Goal: Task Accomplishment & Management: Manage account settings

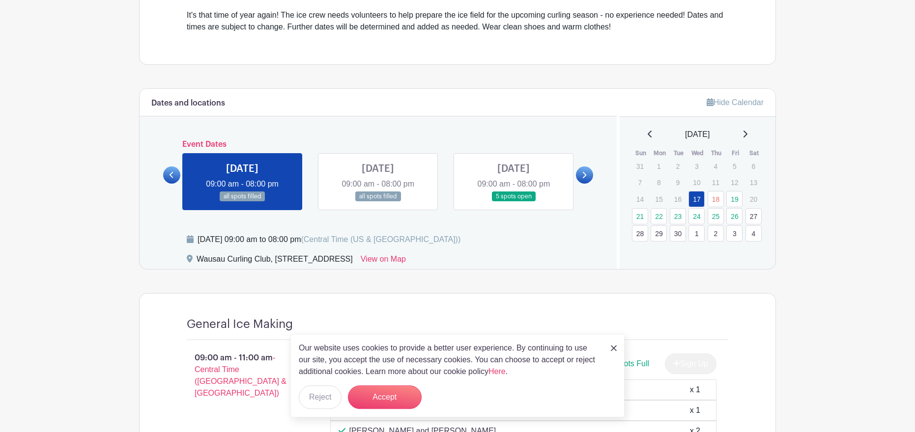
scroll to position [351, 0]
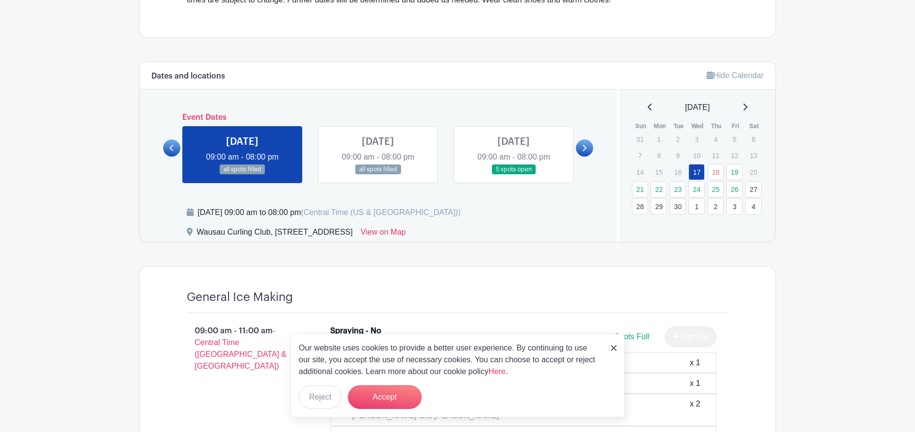
click at [514, 175] on link at bounding box center [514, 175] width 0 height 0
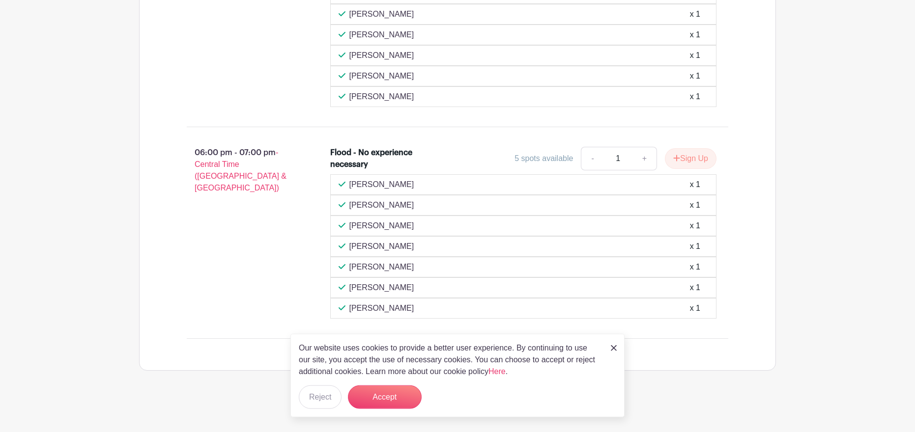
scroll to position [765, 0]
click at [613, 347] on img at bounding box center [614, 348] width 6 height 6
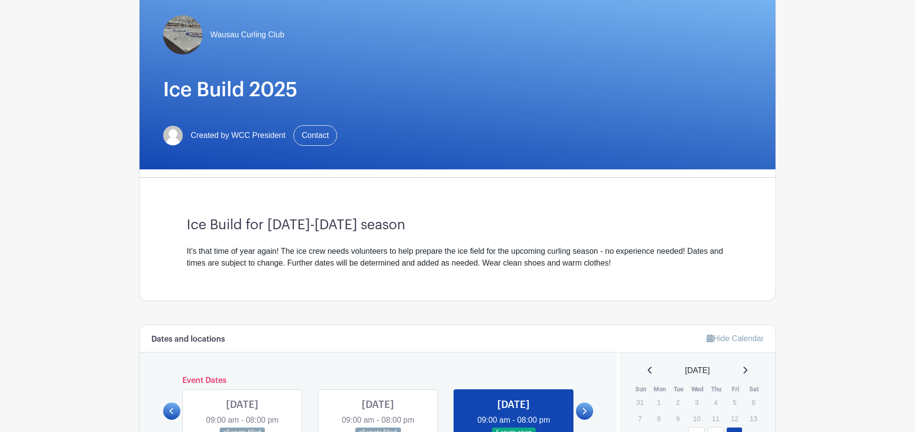
scroll to position [63, 0]
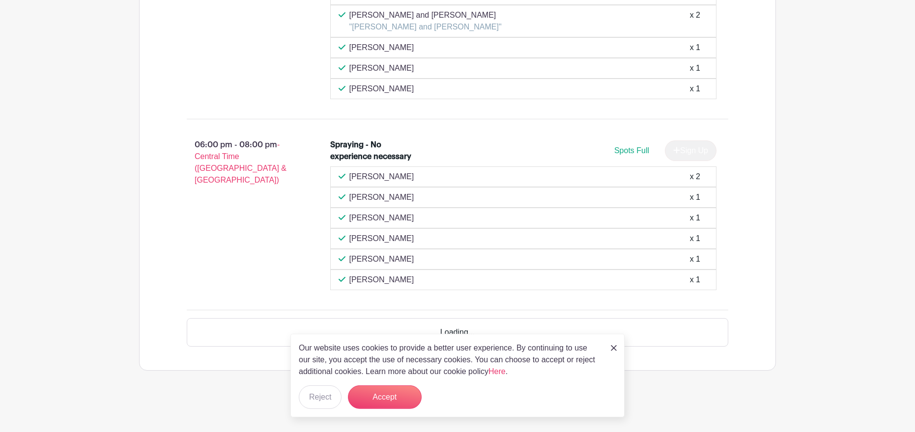
scroll to position [735, 0]
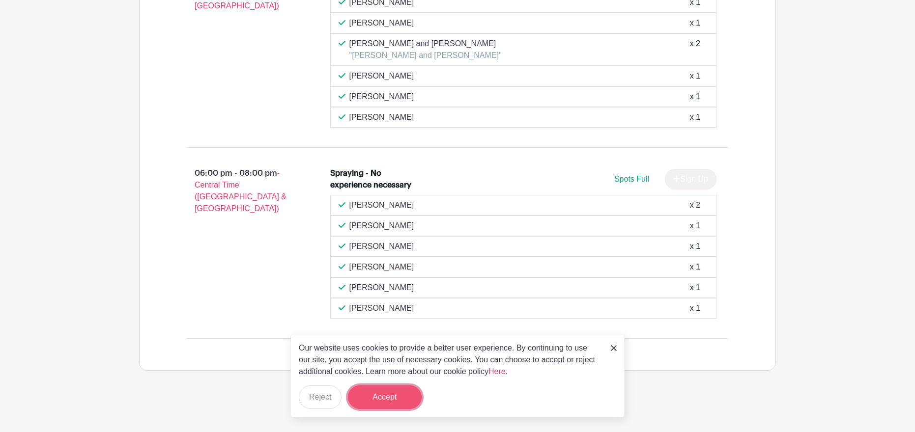
click at [379, 396] on button "Accept" at bounding box center [385, 398] width 74 height 24
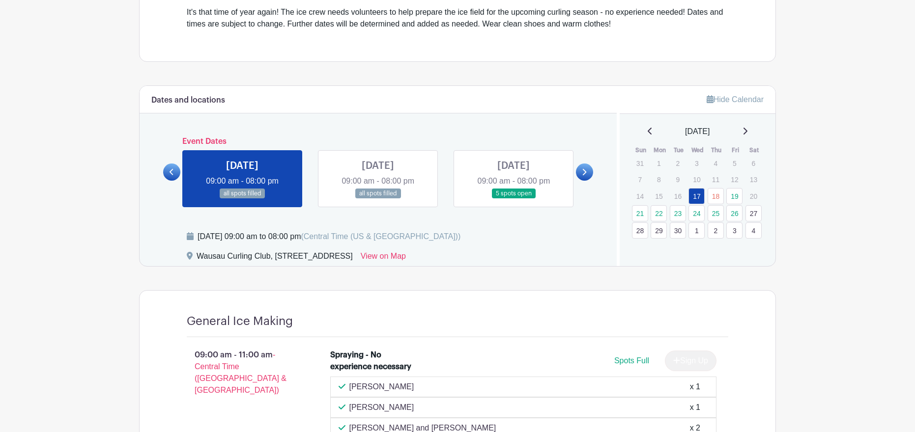
scroll to position [284, 0]
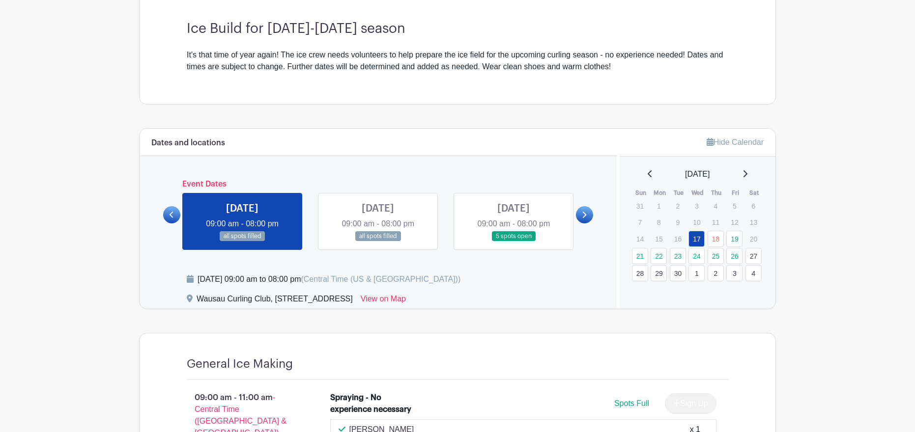
click at [587, 215] on link at bounding box center [584, 214] width 17 height 17
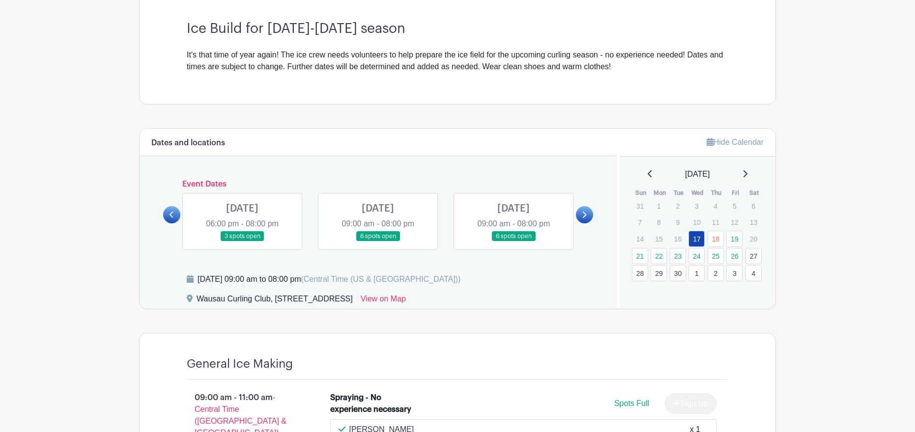
click at [378, 242] on link at bounding box center [378, 242] width 0 height 0
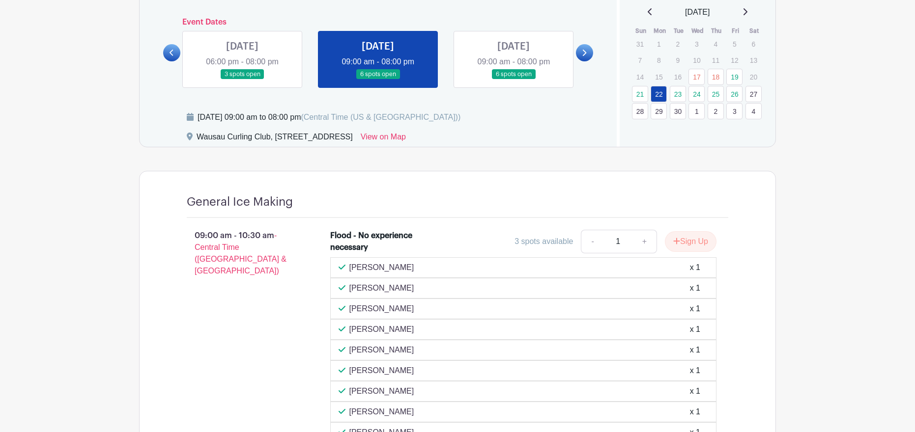
scroll to position [246, 0]
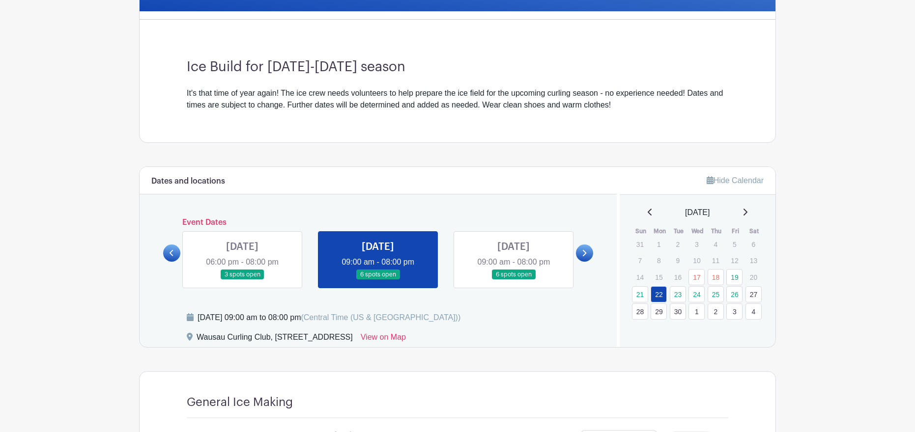
click at [514, 280] on link at bounding box center [514, 280] width 0 height 0
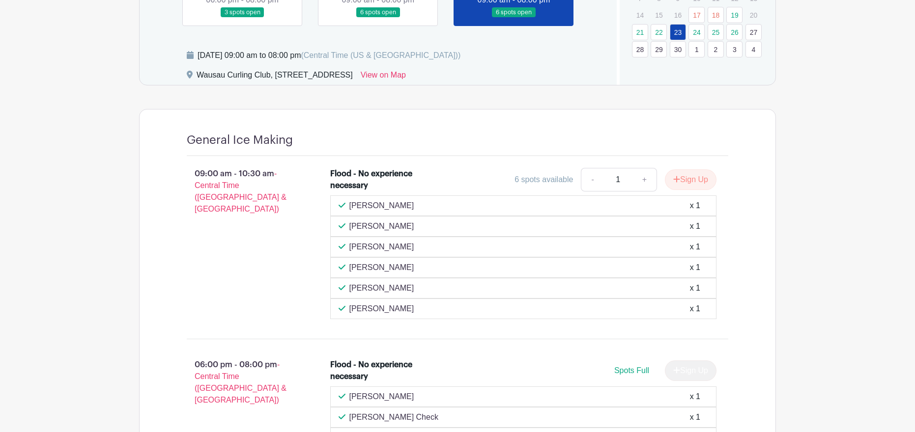
scroll to position [446, 0]
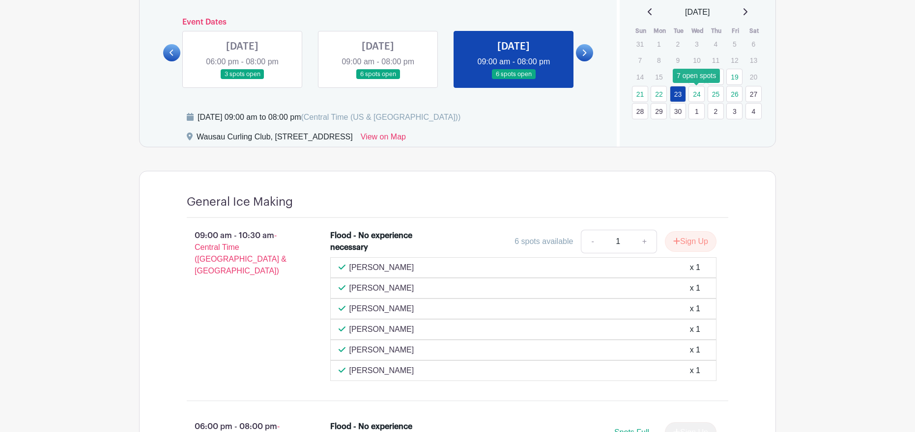
click at [693, 93] on link "24" at bounding box center [696, 94] width 16 height 16
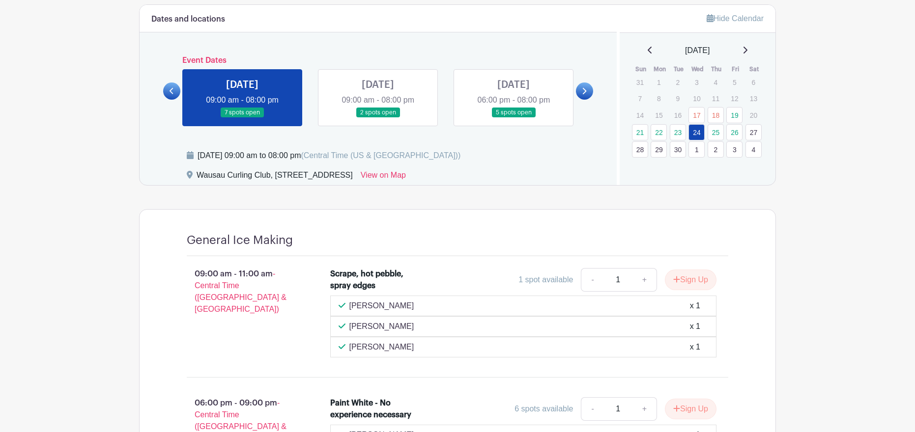
scroll to position [396, 0]
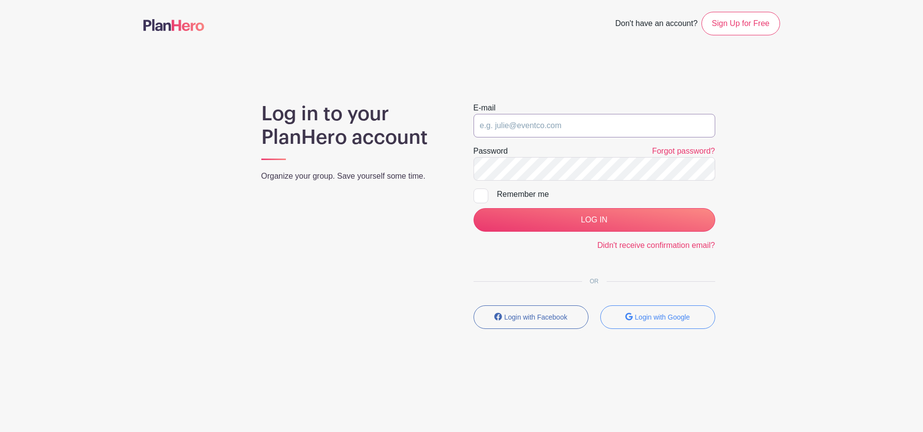
click at [504, 130] on input "email" at bounding box center [595, 126] width 242 height 24
type input "[PERSON_NAME][EMAIL_ADDRESS][DOMAIN_NAME]"
click at [486, 196] on div at bounding box center [481, 196] width 15 height 15
click at [480, 195] on input "Remember me" at bounding box center [477, 192] width 6 height 6
checkbox input "true"
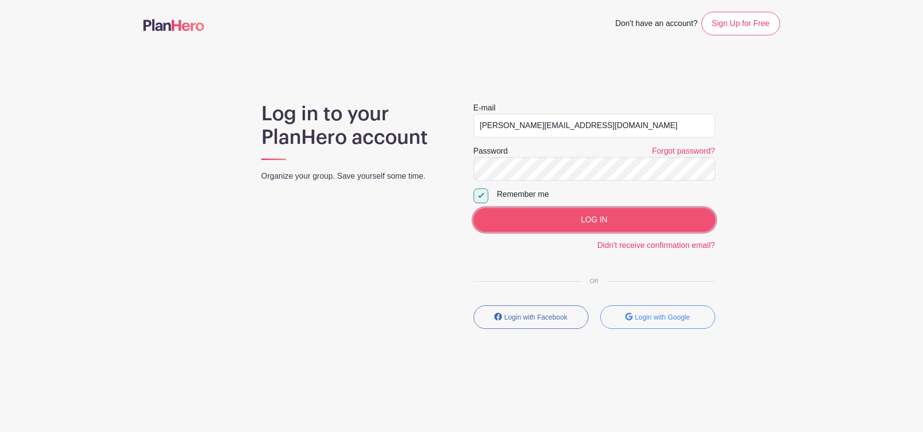
click at [564, 218] on input "LOG IN" at bounding box center [595, 220] width 242 height 24
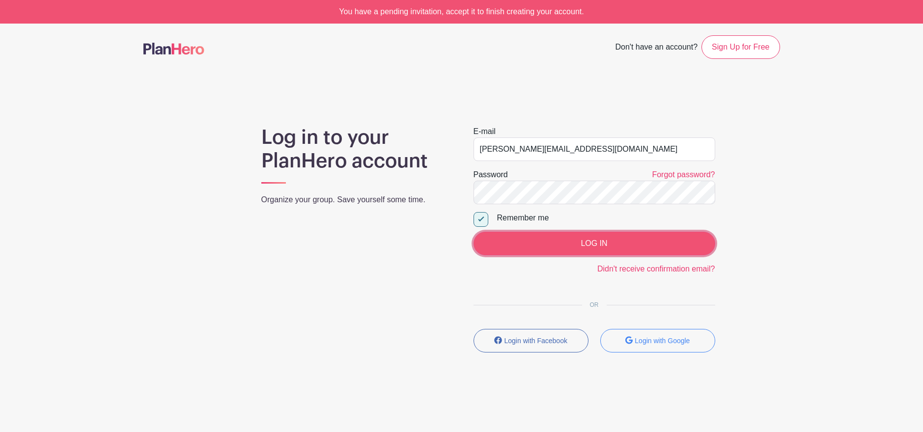
click at [589, 248] on input "LOG IN" at bounding box center [595, 244] width 242 height 24
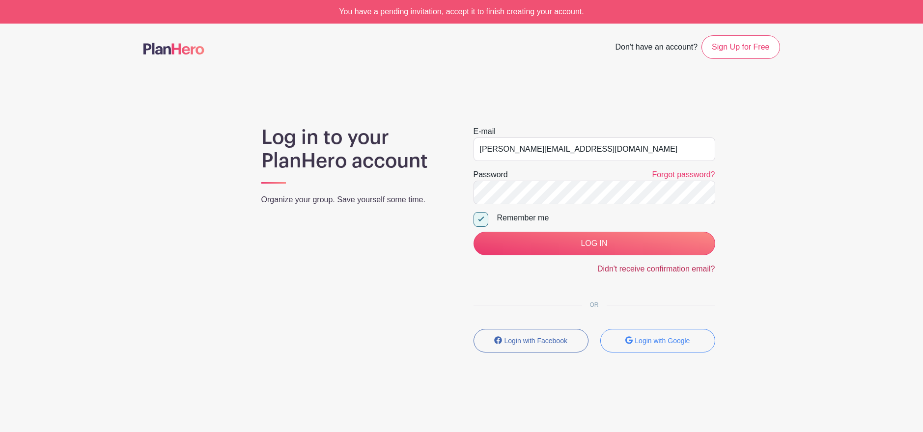
click at [659, 270] on link "Didn't receive confirmation email?" at bounding box center [657, 269] width 118 height 8
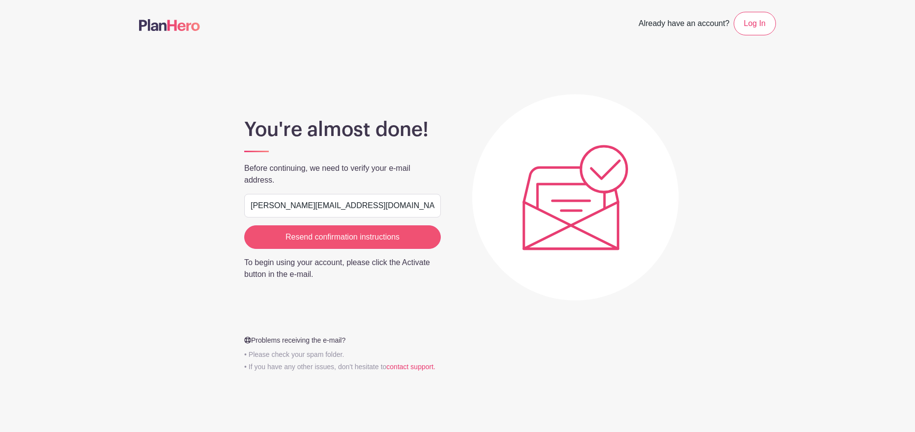
type input "[PERSON_NAME][EMAIL_ADDRESS][DOMAIN_NAME]"
click at [307, 238] on input "Resend confirmation instructions" at bounding box center [342, 238] width 197 height 24
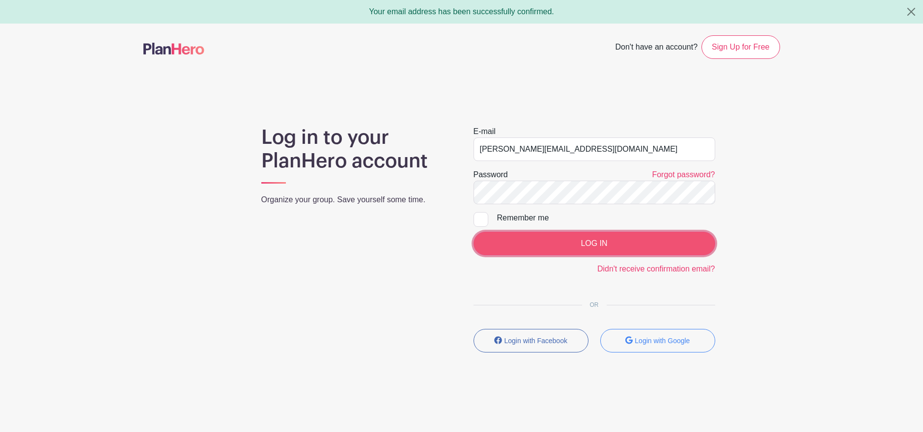
click at [603, 243] on input "LOG IN" at bounding box center [595, 244] width 242 height 24
